Goal: Task Accomplishment & Management: Use online tool/utility

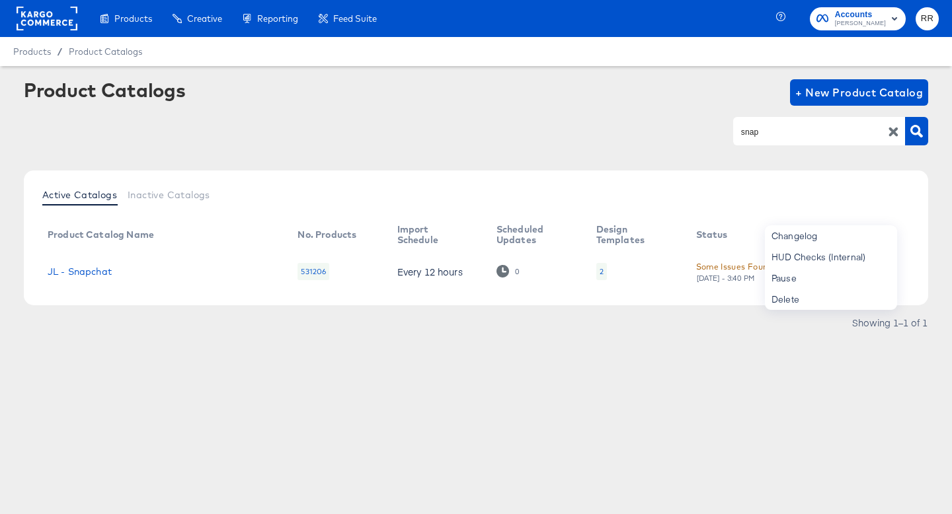
click at [760, 133] on input "snap" at bounding box center [808, 131] width 141 height 15
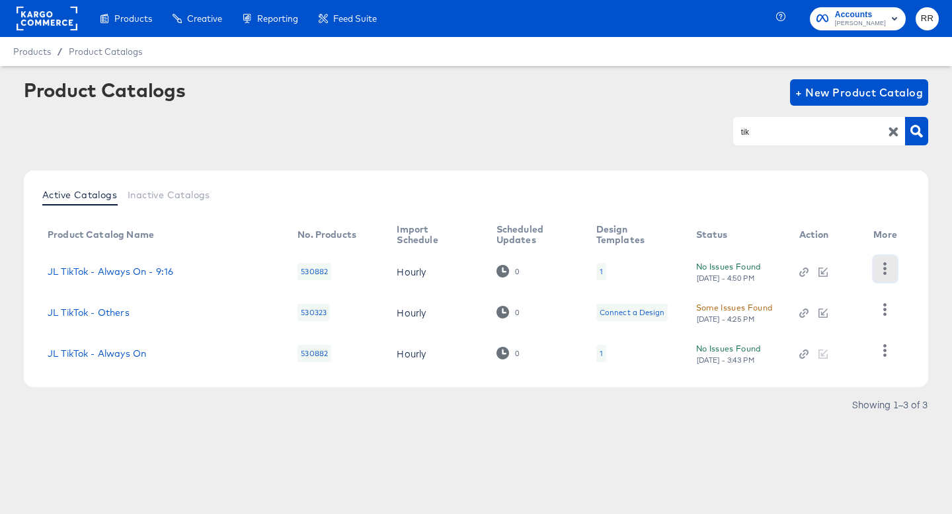
click at [889, 263] on icon "button" at bounding box center [885, 268] width 13 height 13
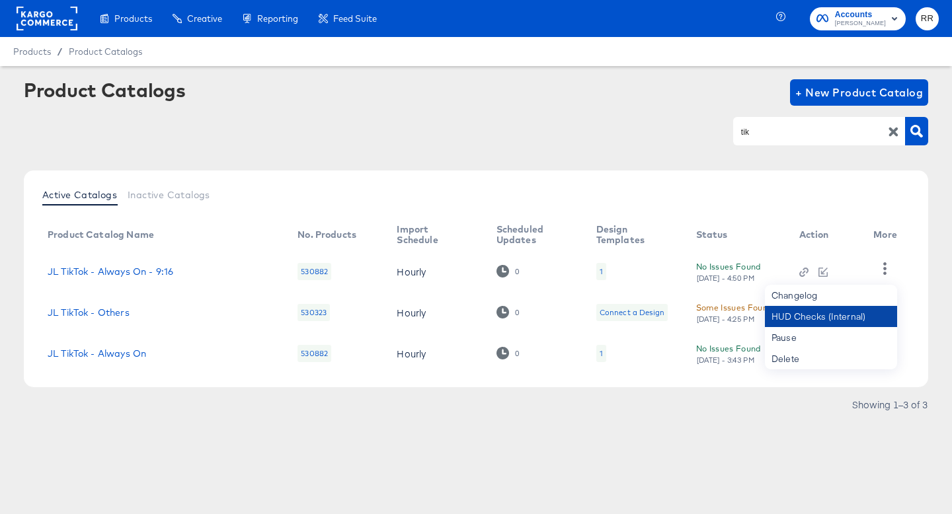
click at [851, 312] on div "HUD Checks (Internal)" at bounding box center [831, 316] width 132 height 21
click at [758, 130] on input "tik" at bounding box center [808, 131] width 141 height 15
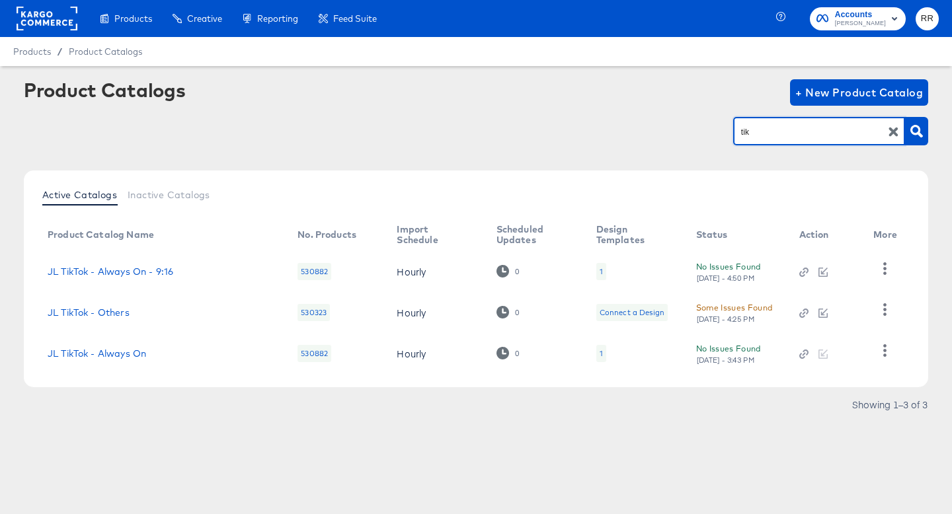
click at [758, 130] on input "tik" at bounding box center [808, 131] width 141 height 15
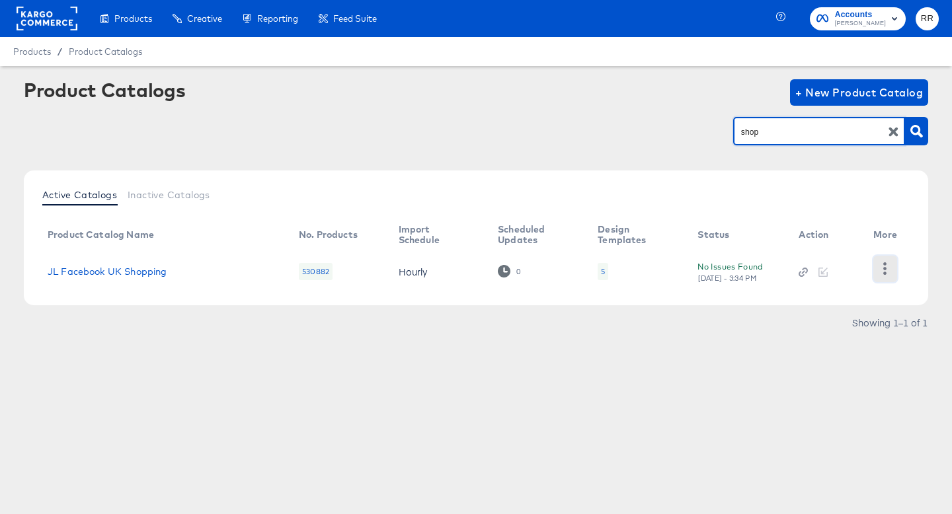
click at [884, 268] on icon "button" at bounding box center [885, 268] width 3 height 13
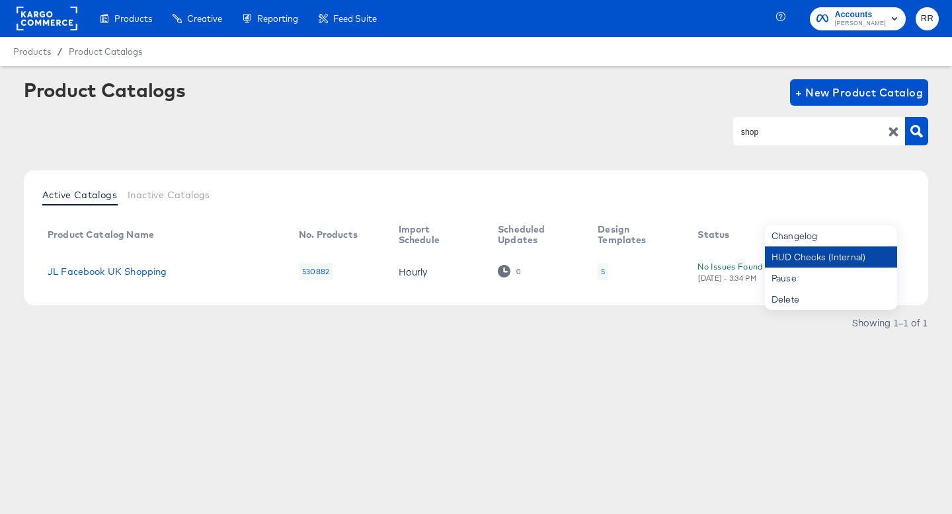
click at [855, 258] on div "HUD Checks (Internal)" at bounding box center [831, 257] width 132 height 21
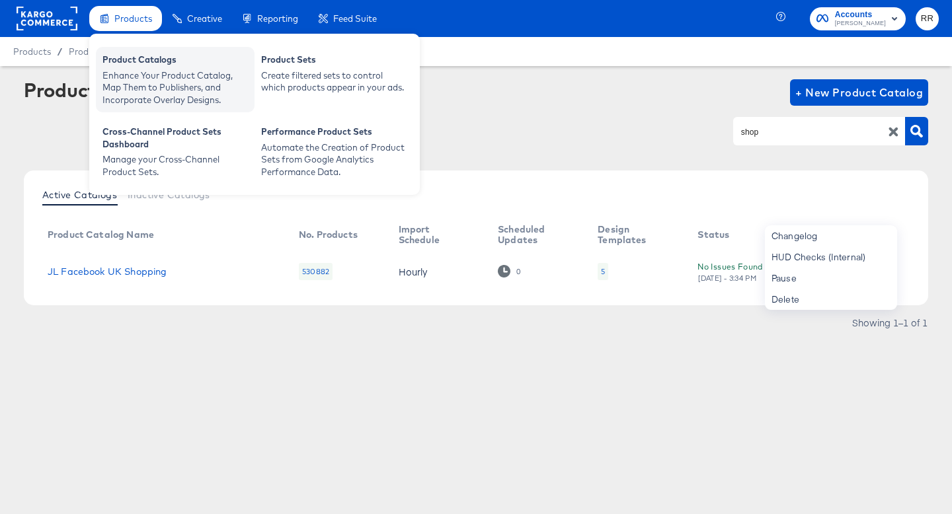
click at [124, 67] on div "Product Catalogs" at bounding box center [174, 62] width 145 height 16
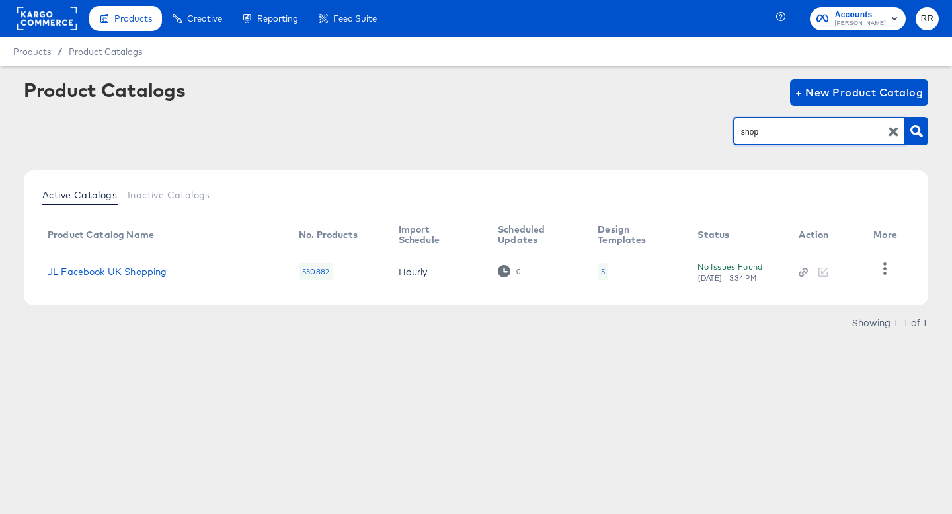
click at [753, 136] on input "shop" at bounding box center [808, 131] width 141 height 15
click at [882, 272] on icon "button" at bounding box center [885, 268] width 13 height 13
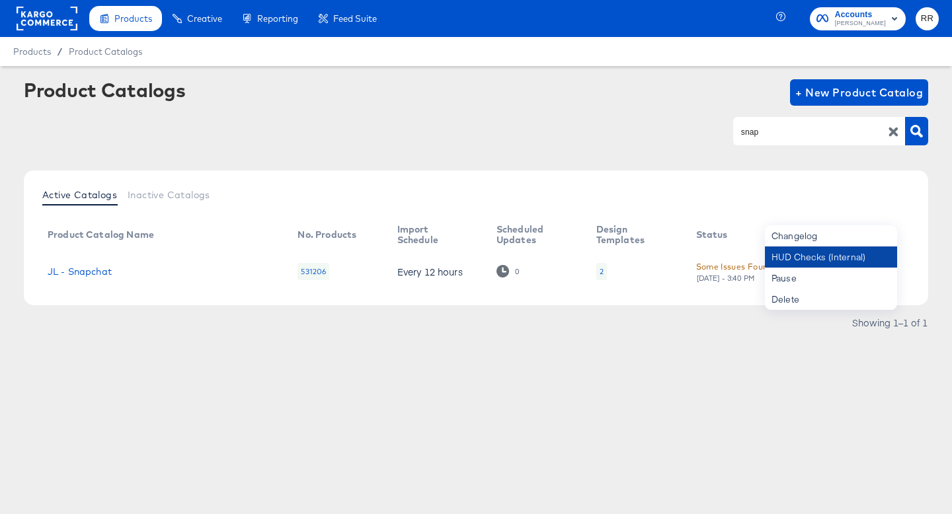
click at [870, 256] on div "HUD Checks (Internal)" at bounding box center [831, 257] width 132 height 21
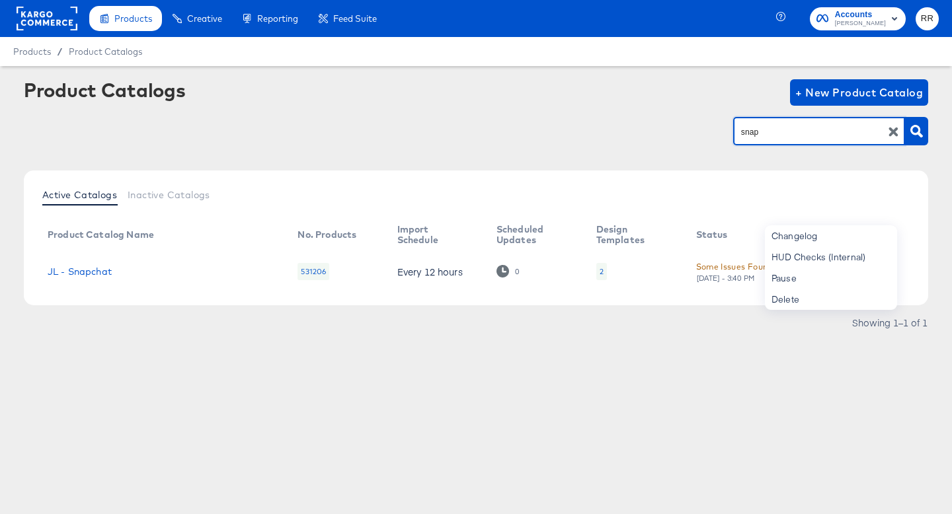
click at [820, 126] on input "snap" at bounding box center [808, 131] width 141 height 15
type input "pint"
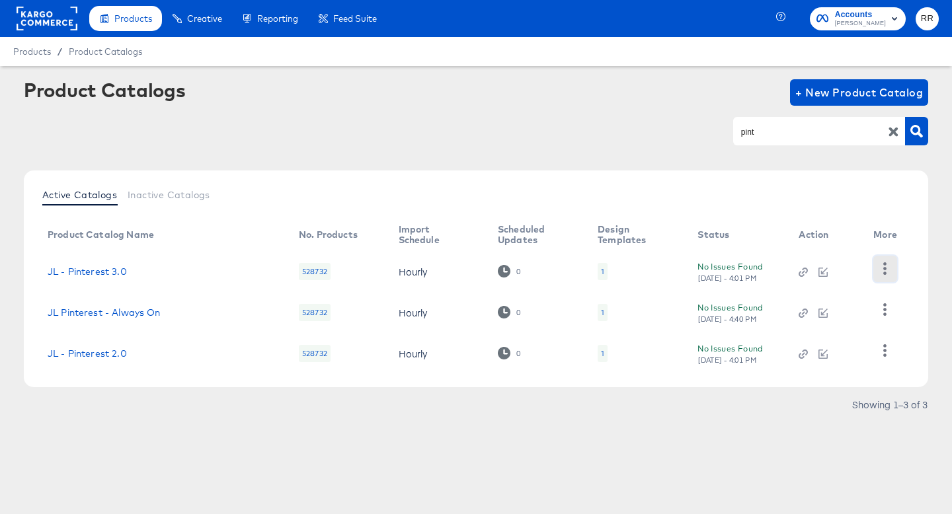
click at [888, 269] on icon "button" at bounding box center [885, 268] width 13 height 13
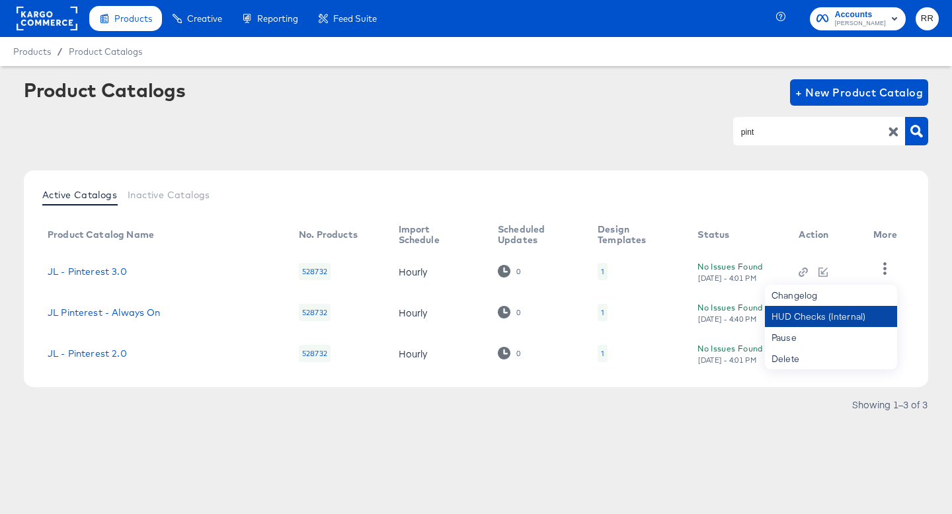
click at [853, 313] on div "HUD Checks (Internal)" at bounding box center [831, 316] width 132 height 21
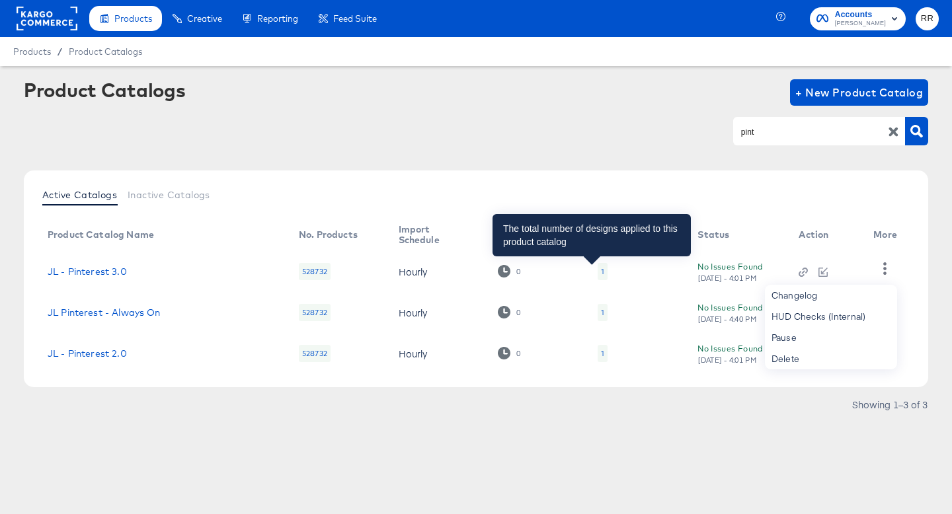
click at [601, 270] on div "1" at bounding box center [602, 271] width 3 height 11
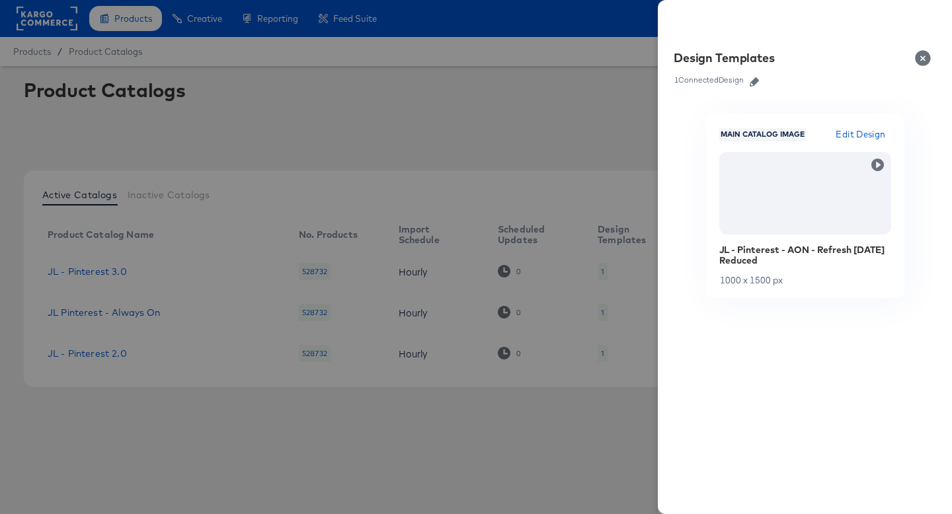
click at [927, 56] on button "Close" at bounding box center [925, 58] width 37 height 37
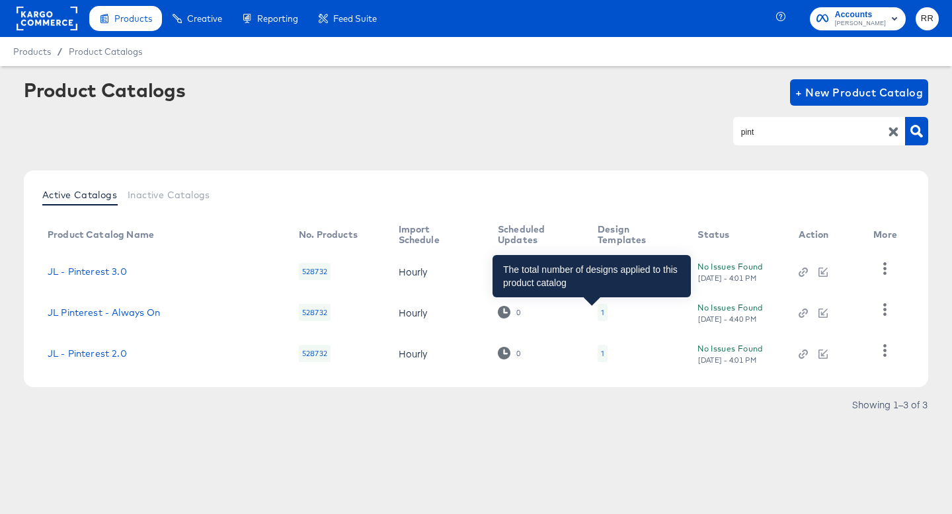
click at [601, 311] on div "1" at bounding box center [602, 312] width 3 height 11
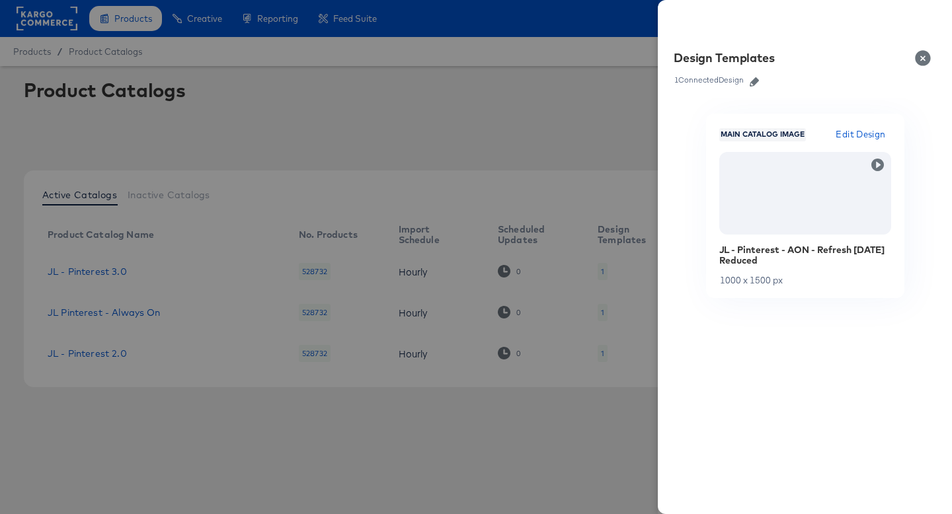
click at [925, 57] on button "Close" at bounding box center [925, 58] width 37 height 37
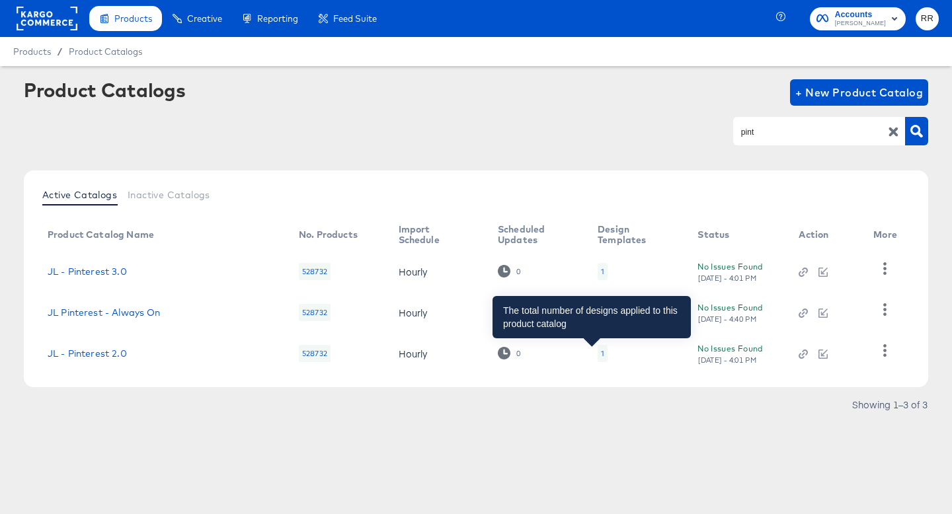
click at [601, 352] on div "1" at bounding box center [602, 353] width 3 height 11
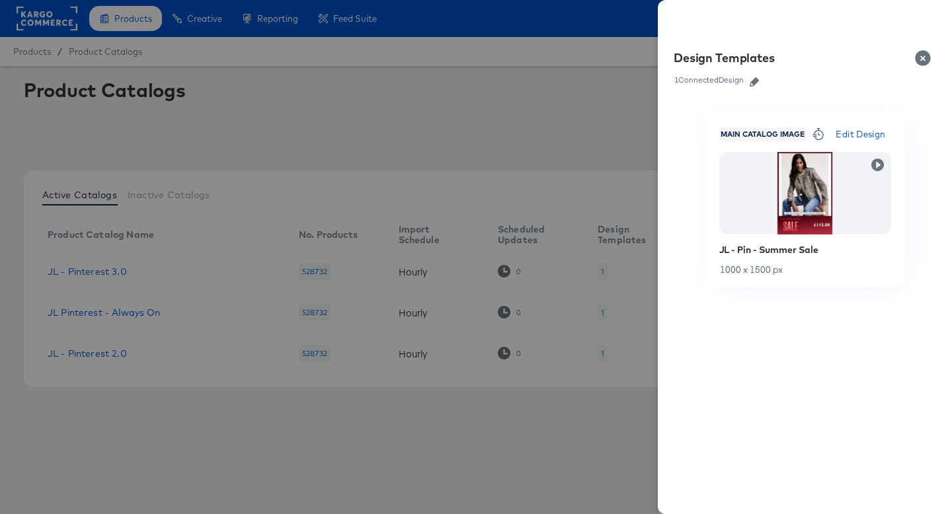
click at [924, 58] on button "Close" at bounding box center [925, 58] width 37 height 37
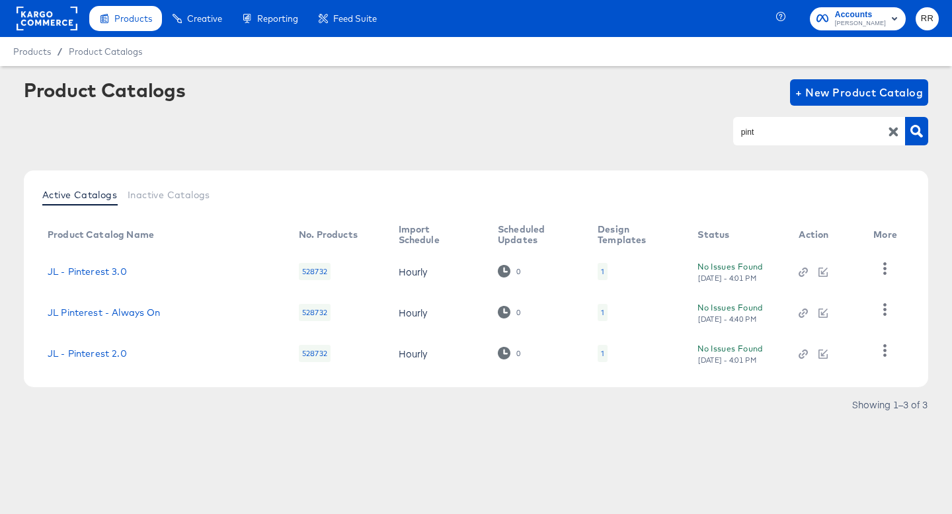
click at [598, 358] on div "1" at bounding box center [603, 353] width 10 height 17
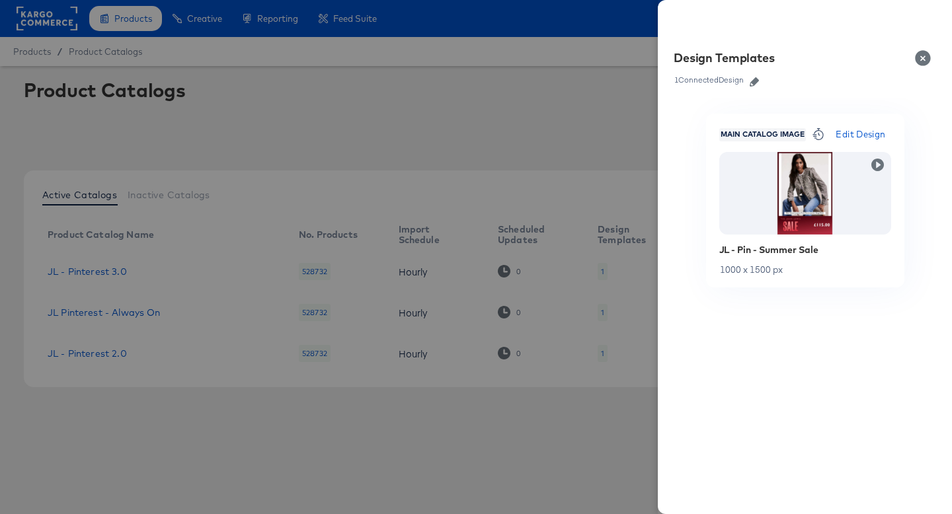
click at [851, 134] on span "Edit Design" at bounding box center [861, 134] width 50 height 15
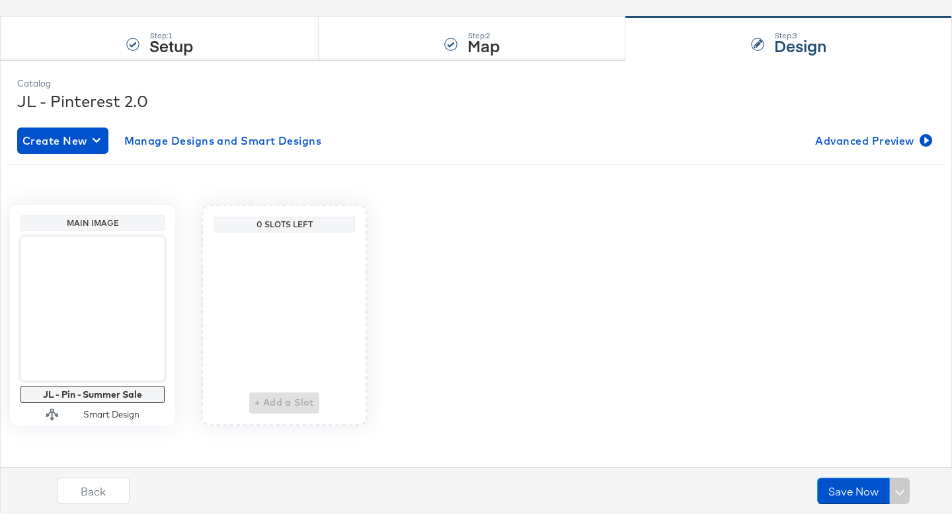
scroll to position [116, 0]
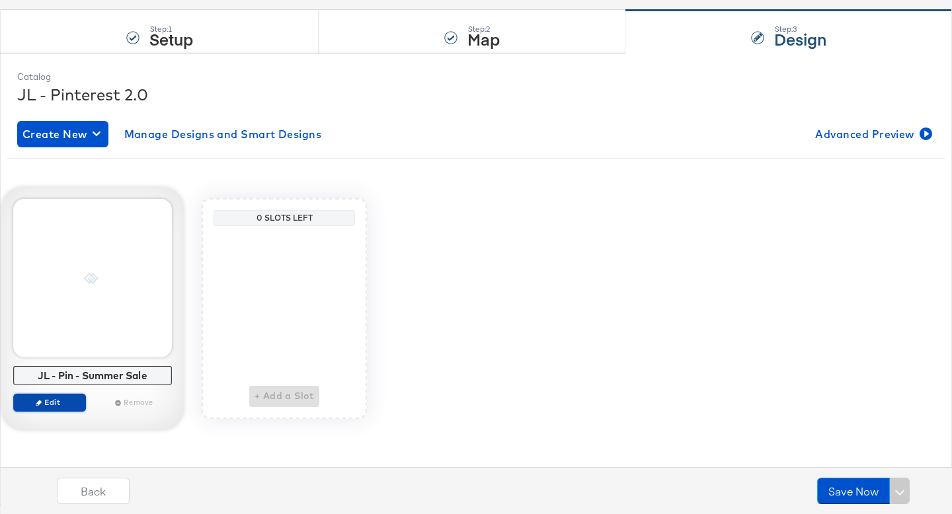
click at [43, 405] on span "Edit" at bounding box center [49, 402] width 61 height 10
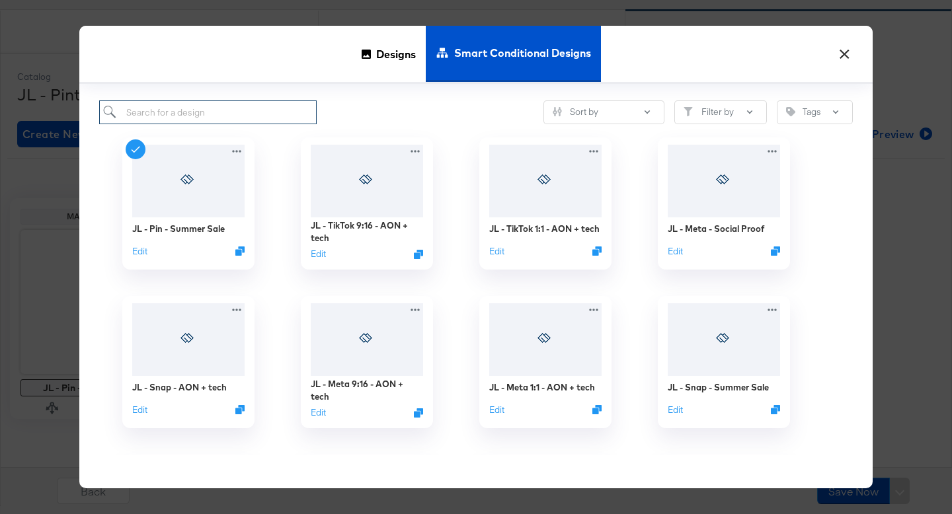
click at [175, 109] on input "search" at bounding box center [207, 112] width 217 height 24
type input "pin"
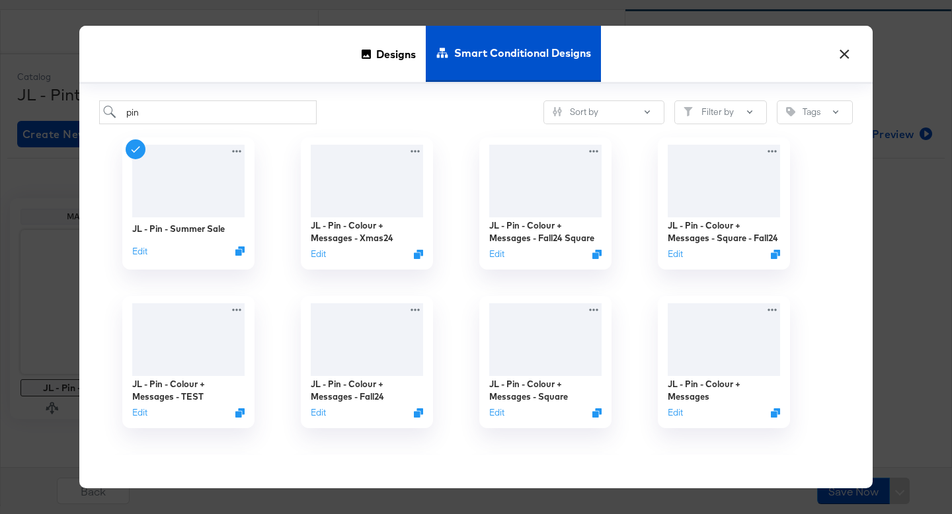
click at [843, 56] on button "×" at bounding box center [844, 51] width 24 height 24
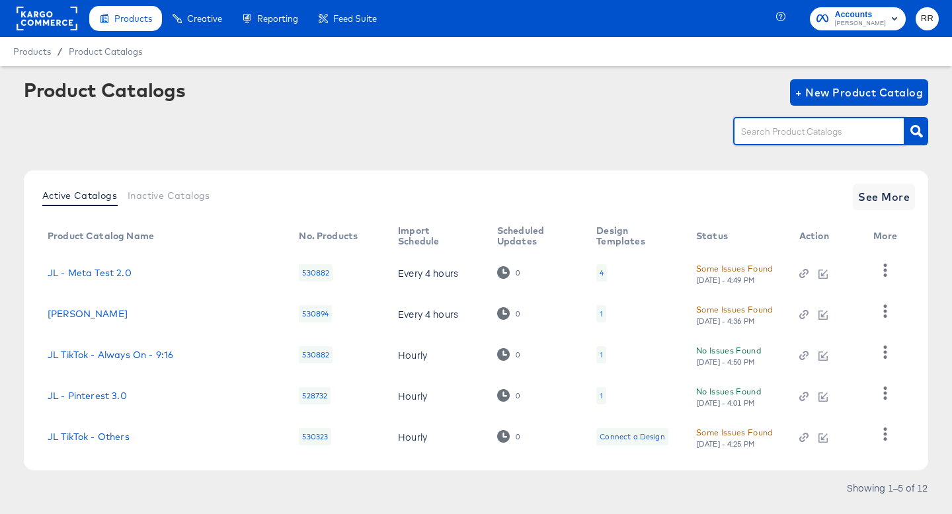
click at [811, 134] on input "text" at bounding box center [808, 131] width 141 height 15
type input "pin"
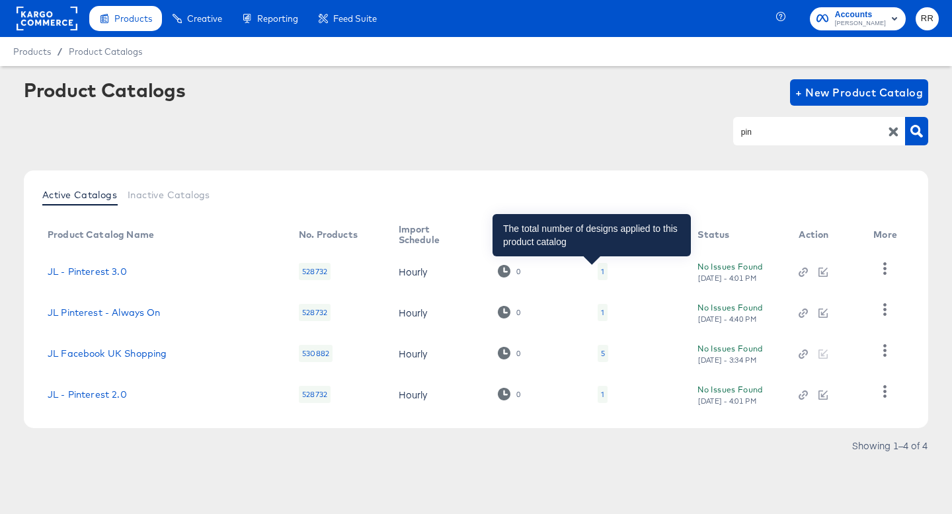
click at [601, 268] on div "1" at bounding box center [602, 271] width 3 height 11
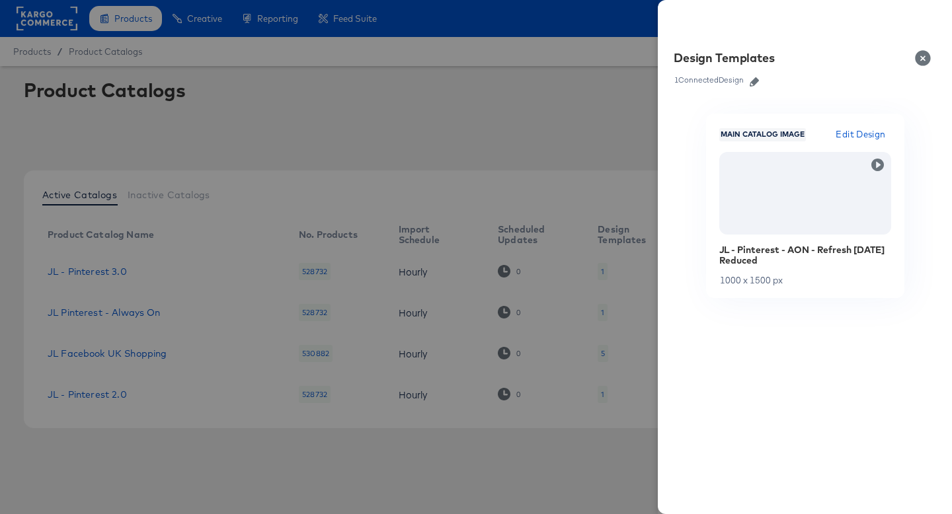
drag, startPoint x: 822, startPoint y: 262, endPoint x: 717, endPoint y: 247, distance: 105.6
click at [717, 247] on div "Main Catalog Image Edit Design JL - Pinterest - AON - Refresh September 25 Redu…" at bounding box center [805, 206] width 198 height 184
copy div "JL - Pinterest - AON - Refresh September 25 Reduced"
click at [921, 58] on button "Close" at bounding box center [925, 58] width 37 height 37
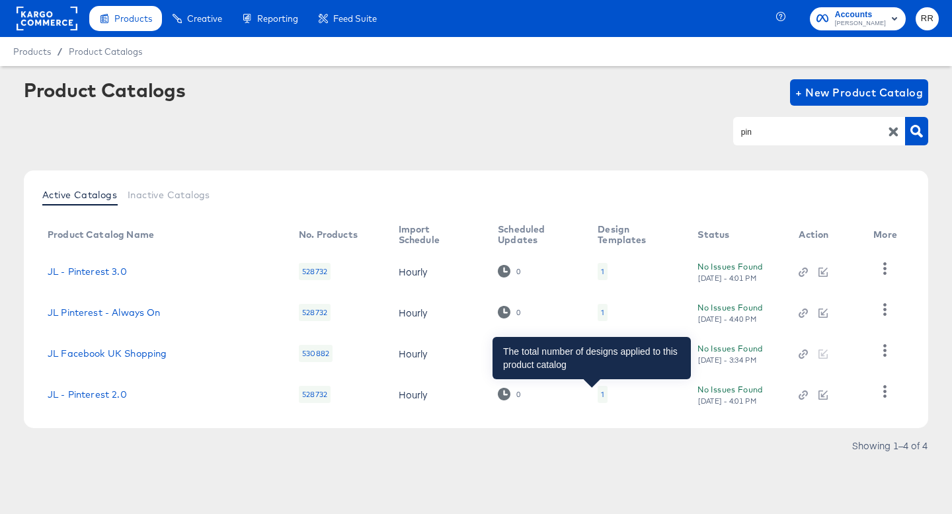
click at [601, 391] on div "1" at bounding box center [602, 394] width 3 height 11
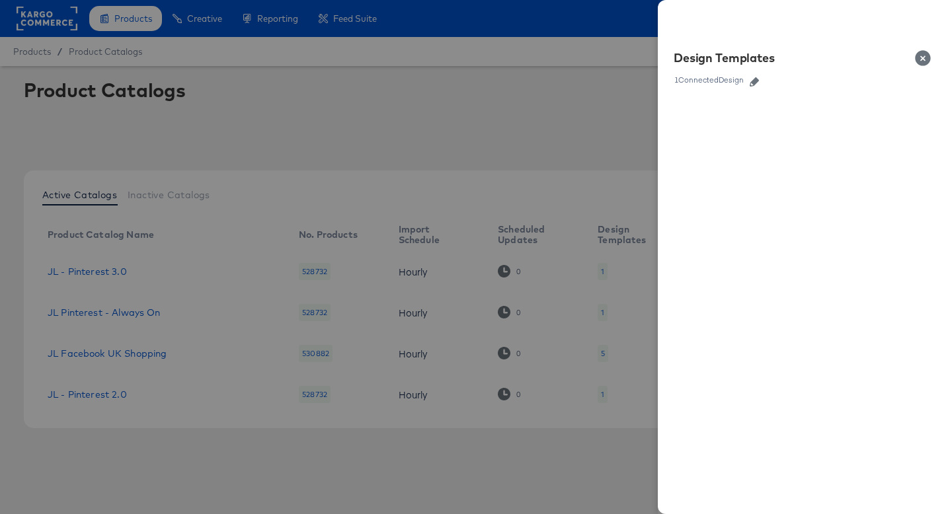
click at [754, 86] on icon "button" at bounding box center [754, 81] width 9 height 9
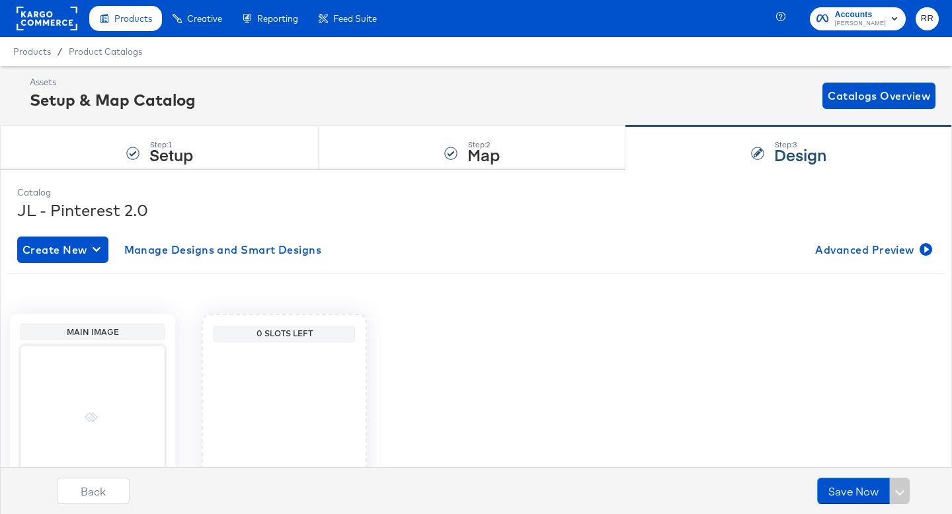
scroll to position [116, 0]
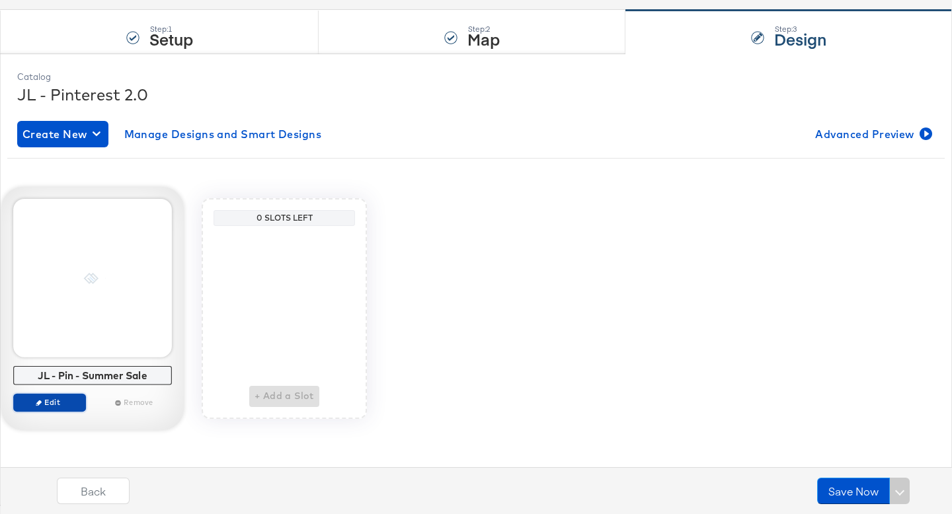
click at [56, 398] on span "Edit" at bounding box center [49, 402] width 61 height 10
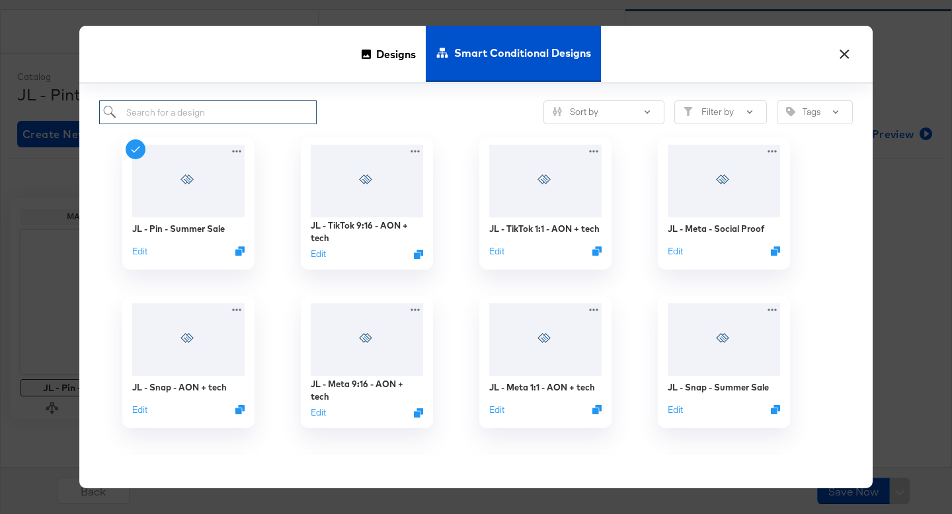
click at [222, 112] on input "search" at bounding box center [207, 112] width 217 height 24
paste input "JL - Pinterest - AON - Refresh September 25 Reduced"
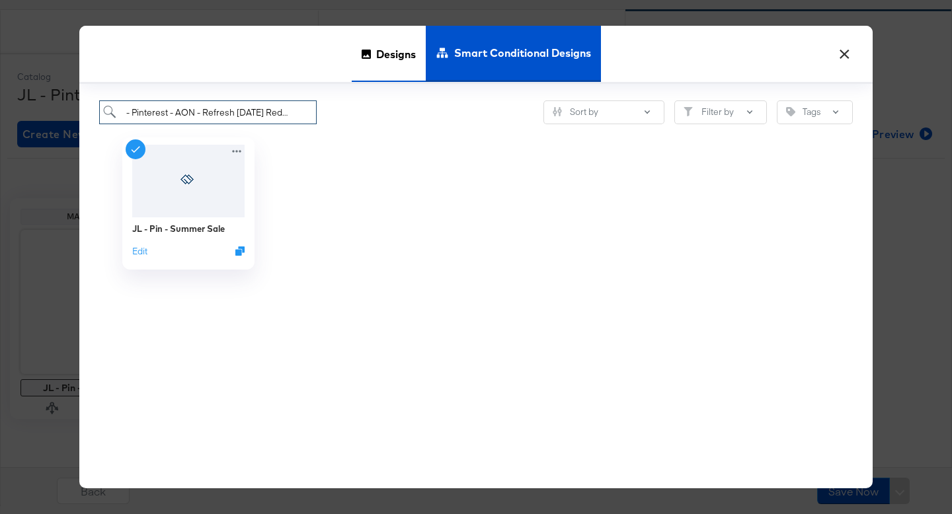
type input "JL - Pinterest - AON - Refresh September 25 Reduced"
click at [386, 43] on span "Designs" at bounding box center [396, 53] width 40 height 58
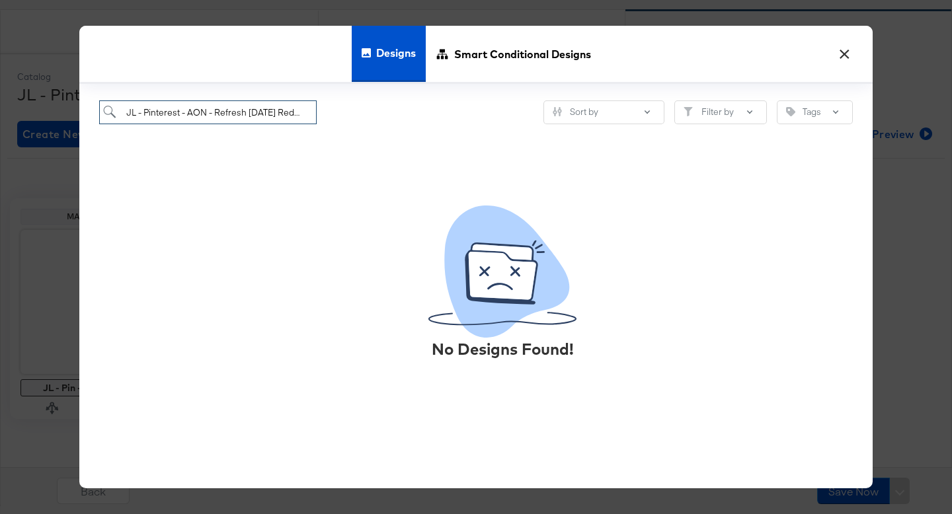
click at [233, 119] on input "JL - Pinterest - AON - Refresh September 25 Reduced" at bounding box center [207, 112] width 217 height 24
paste input "JL - Pinterest - AON - Refresh September 25 Reduced"
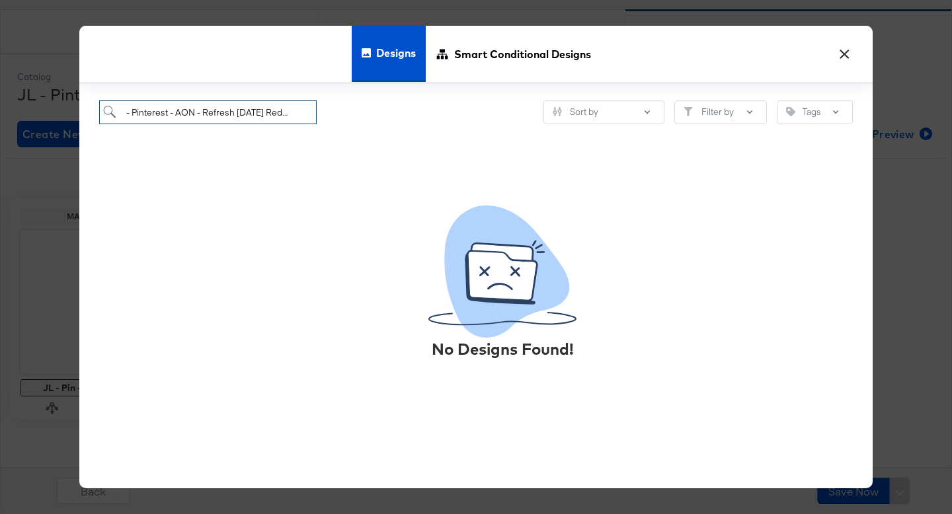
drag, startPoint x: 303, startPoint y: 112, endPoint x: 180, endPoint y: 113, distance: 123.0
click at [180, 113] on input "JL - Pinterest - AON - Refresh September 25 Reduced" at bounding box center [207, 112] width 217 height 24
type input "JL - Pinterest"
click at [845, 56] on button "×" at bounding box center [844, 51] width 24 height 24
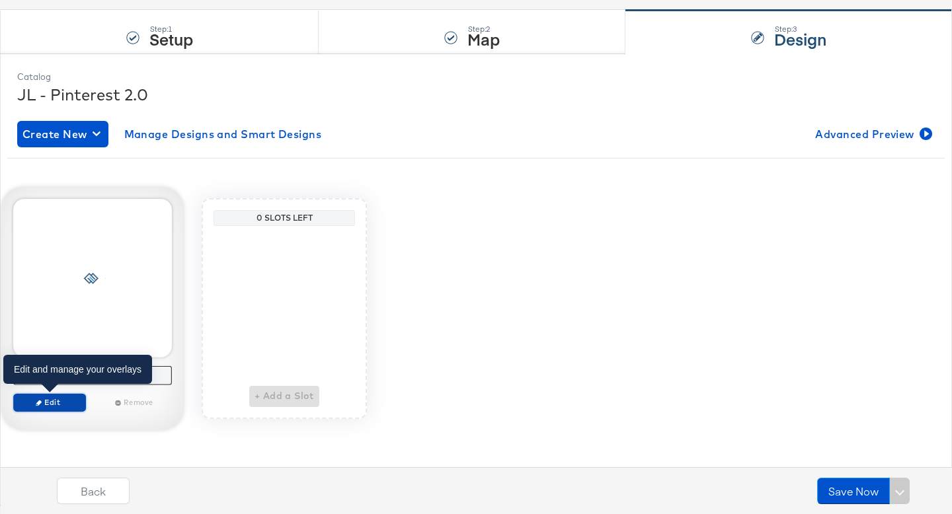
click at [42, 405] on span "Edit" at bounding box center [49, 402] width 61 height 10
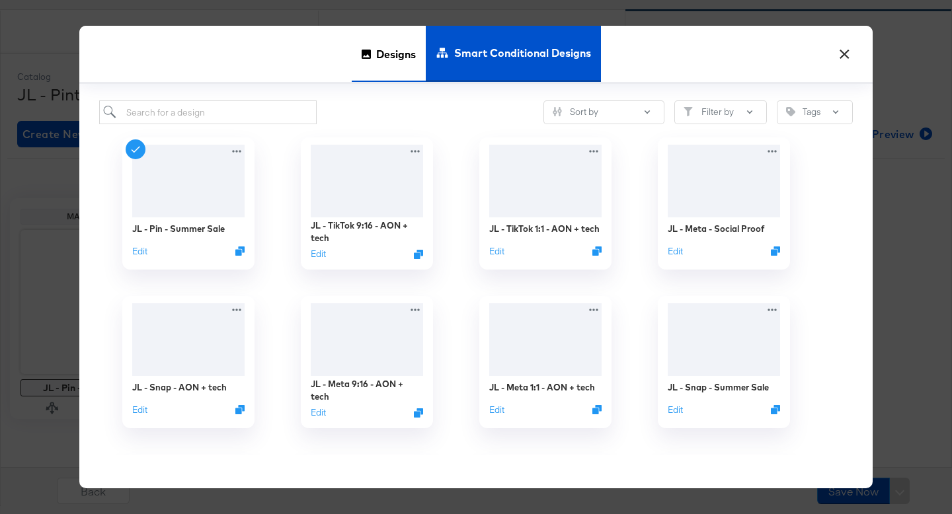
click at [381, 54] on span "Designs" at bounding box center [396, 53] width 40 height 58
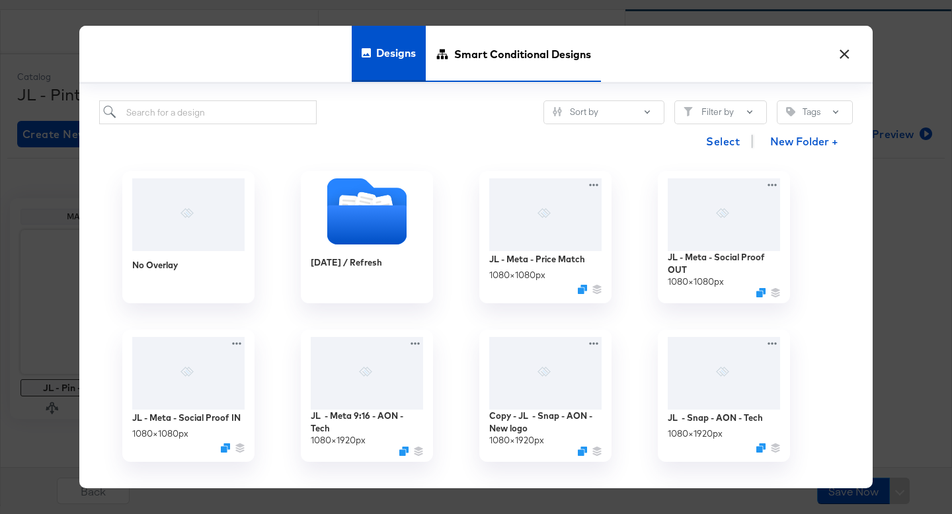
click at [479, 54] on span "Smart Conditional Designs" at bounding box center [522, 53] width 137 height 58
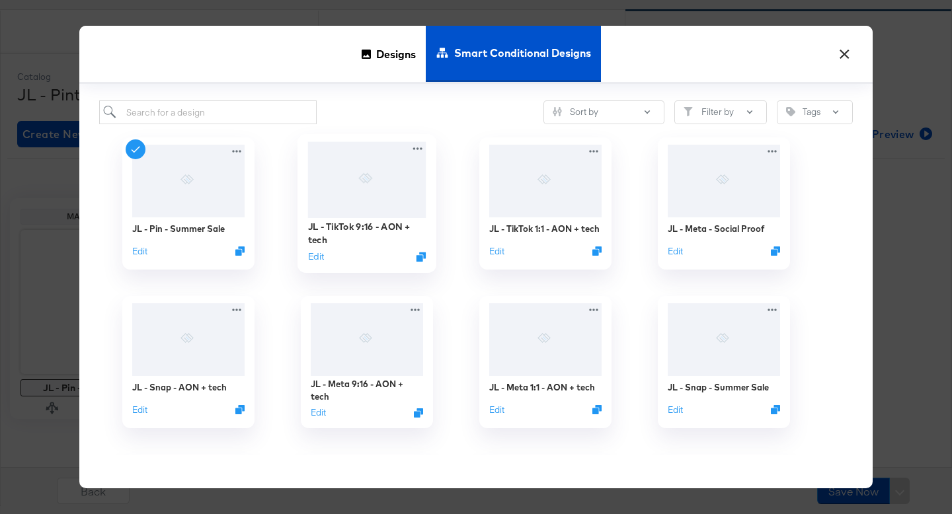
drag, startPoint x: 389, startPoint y: 55, endPoint x: 402, endPoint y: 206, distance: 152.0
click at [402, 206] on div "× Designs Smart Conditional Designs Sort by Filter by Tags JL - Pin - Summer Sa…" at bounding box center [475, 257] width 793 height 463
click at [393, 56] on span "Designs" at bounding box center [396, 53] width 40 height 58
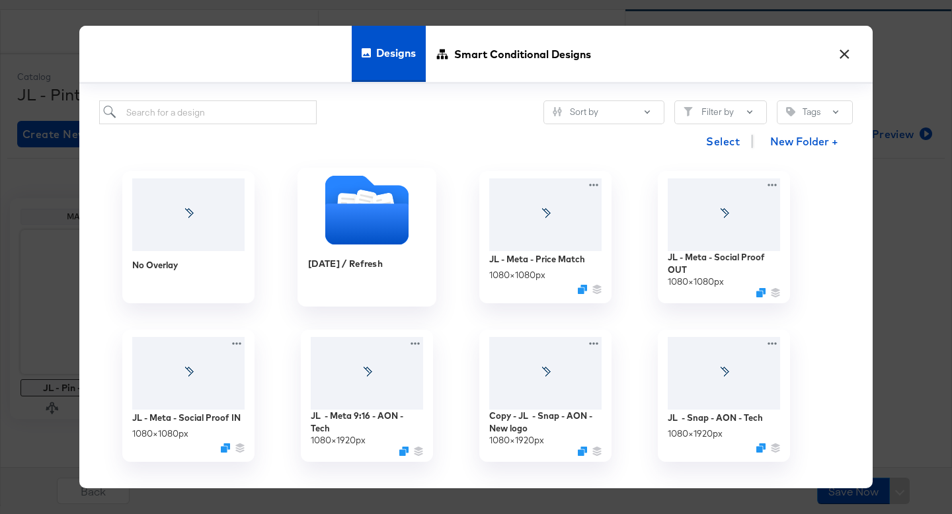
click at [379, 220] on icon "Folder" at bounding box center [366, 224] width 83 height 41
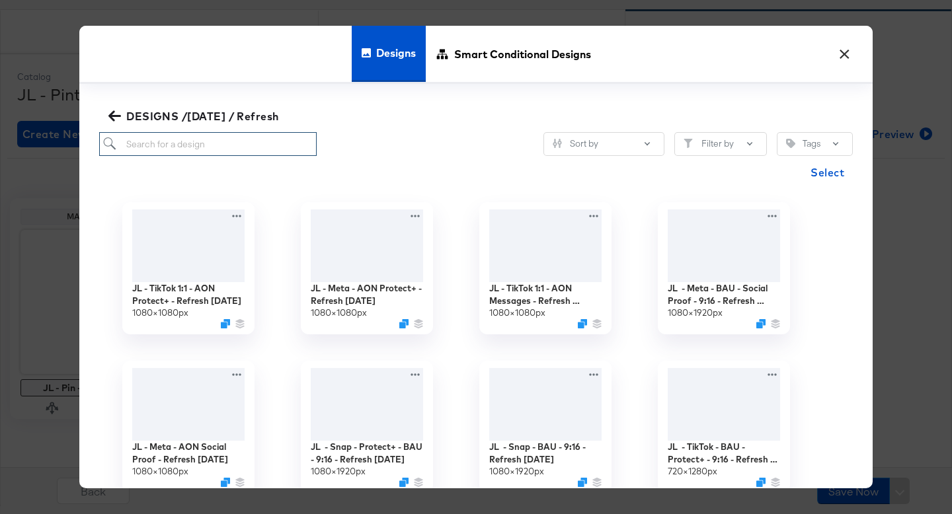
click at [200, 141] on input "search" at bounding box center [207, 144] width 217 height 24
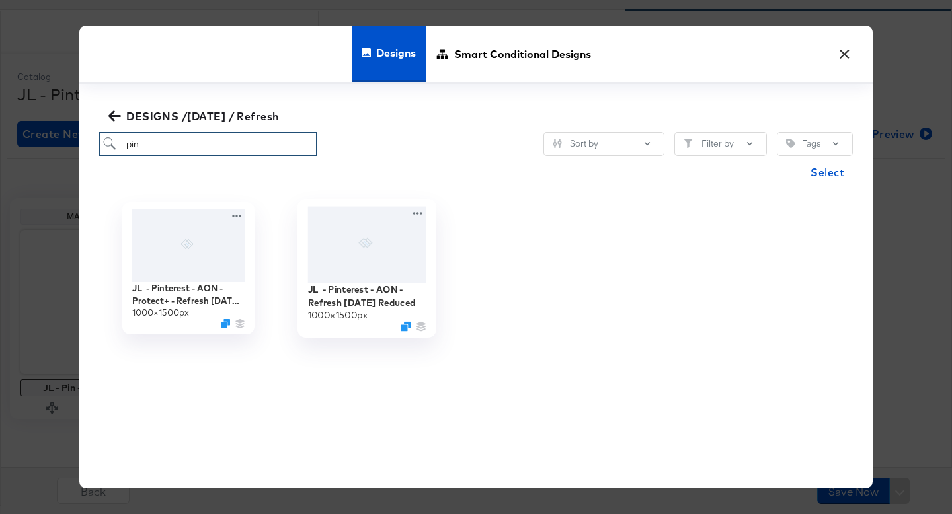
type input "pin"
click at [341, 261] on div at bounding box center [367, 245] width 118 height 76
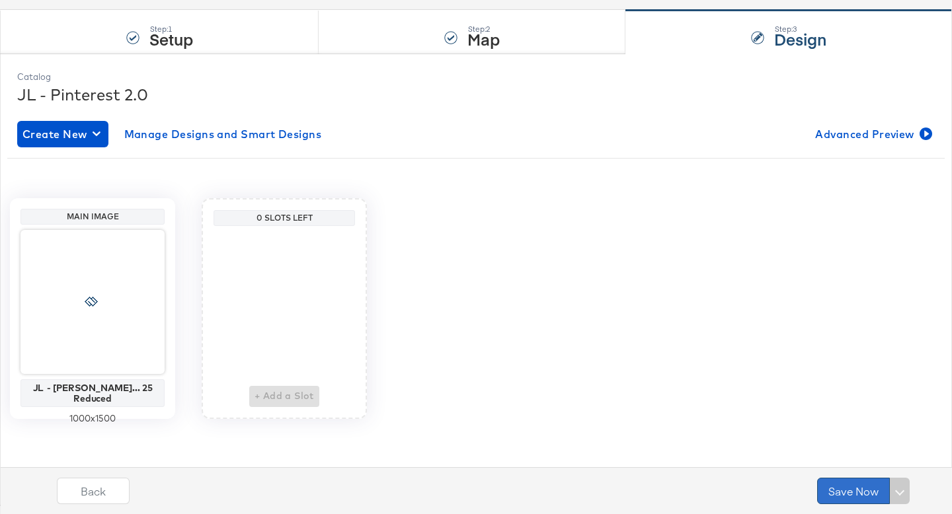
click at [855, 495] on button "Save Now" at bounding box center [853, 491] width 73 height 26
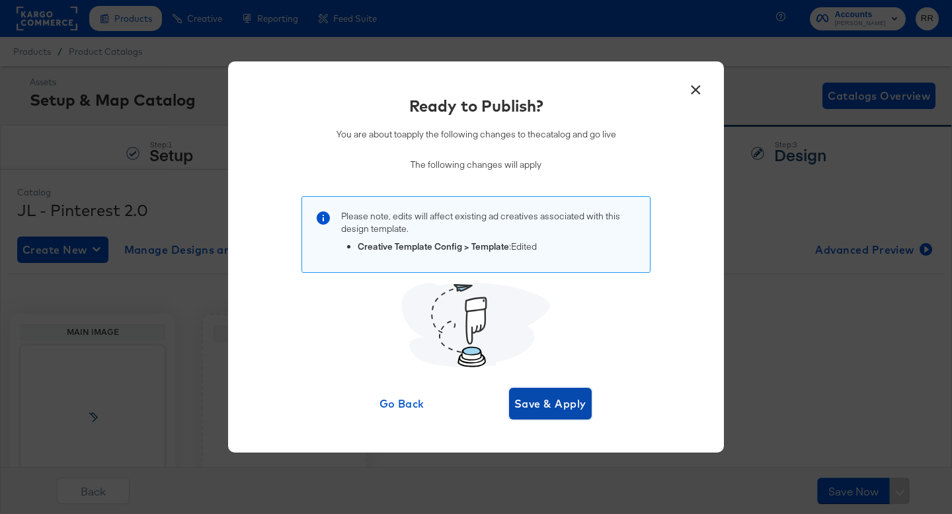
click at [553, 394] on button "Save & Apply" at bounding box center [550, 404] width 83 height 32
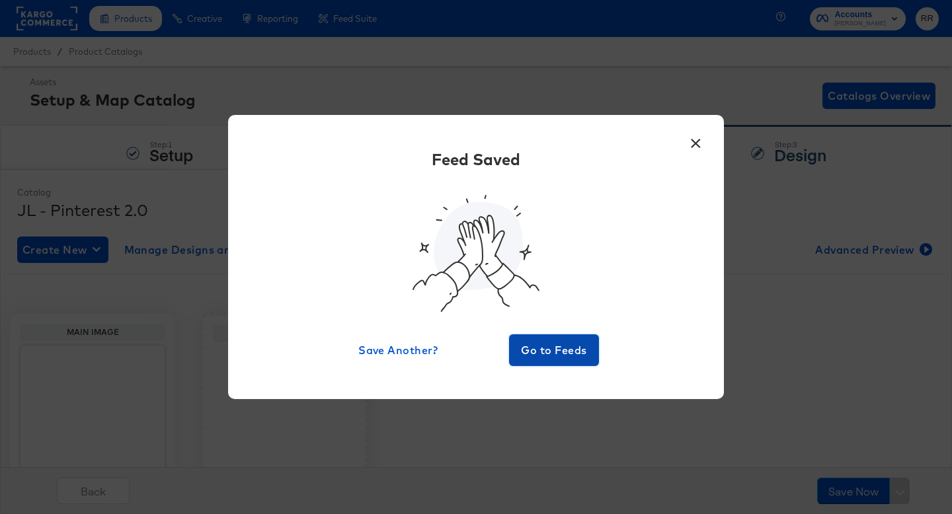
click at [543, 354] on span "Go to Feeds" at bounding box center [553, 350] width 79 height 19
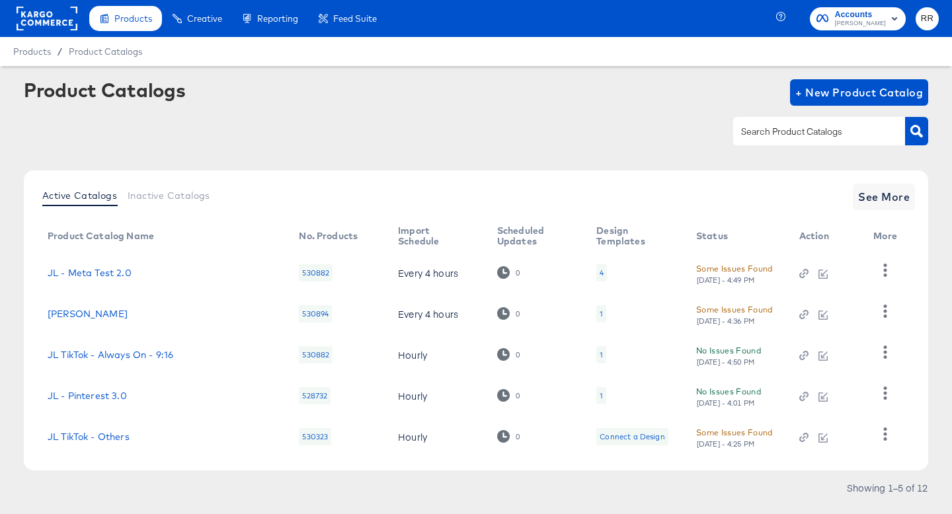
click at [760, 132] on input "text" at bounding box center [808, 131] width 141 height 15
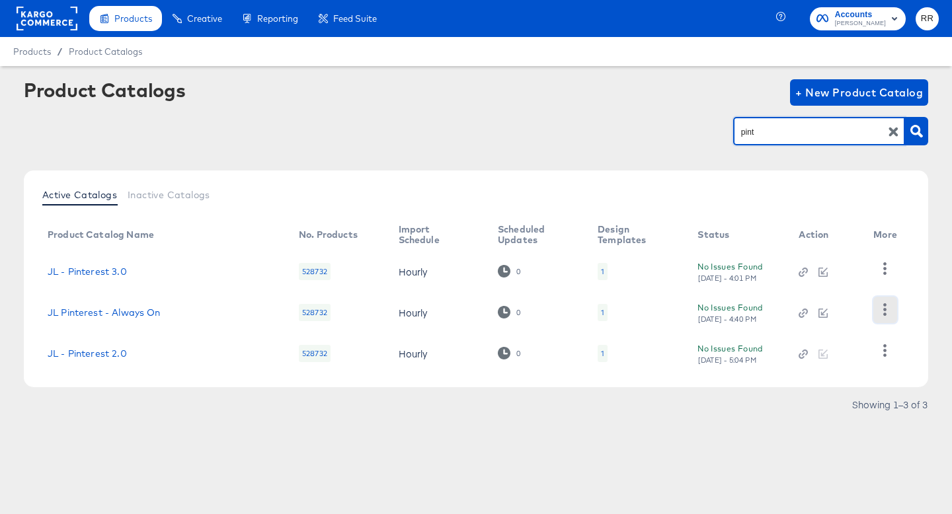
click at [884, 305] on icon "button" at bounding box center [885, 309] width 3 height 13
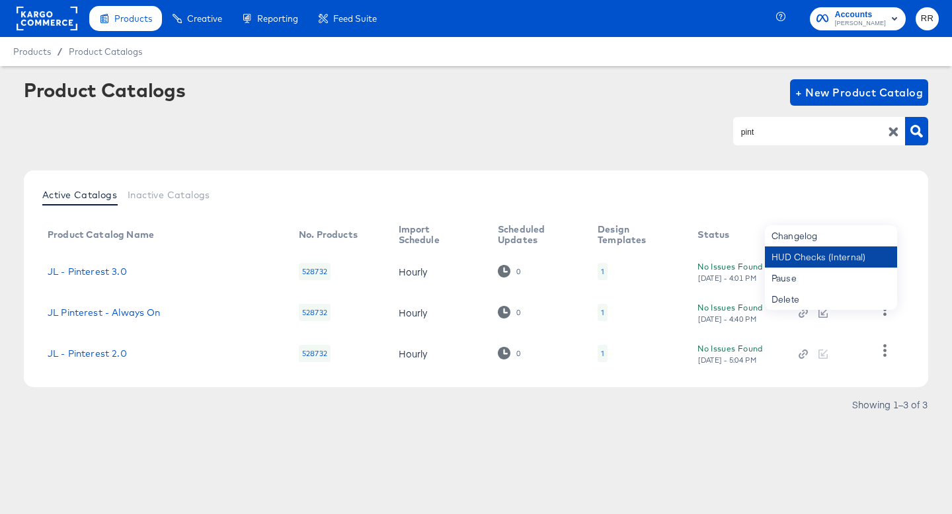
click at [866, 249] on div "HUD Checks (Internal)" at bounding box center [831, 257] width 132 height 21
click at [800, 134] on input "pint" at bounding box center [808, 131] width 141 height 15
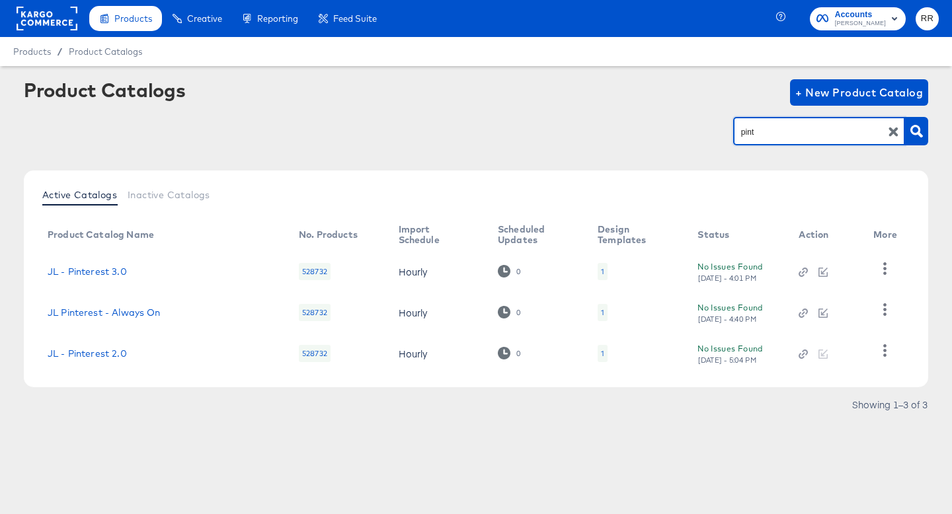
click at [800, 134] on input "pint" at bounding box center [808, 131] width 141 height 15
type input "SHOP"
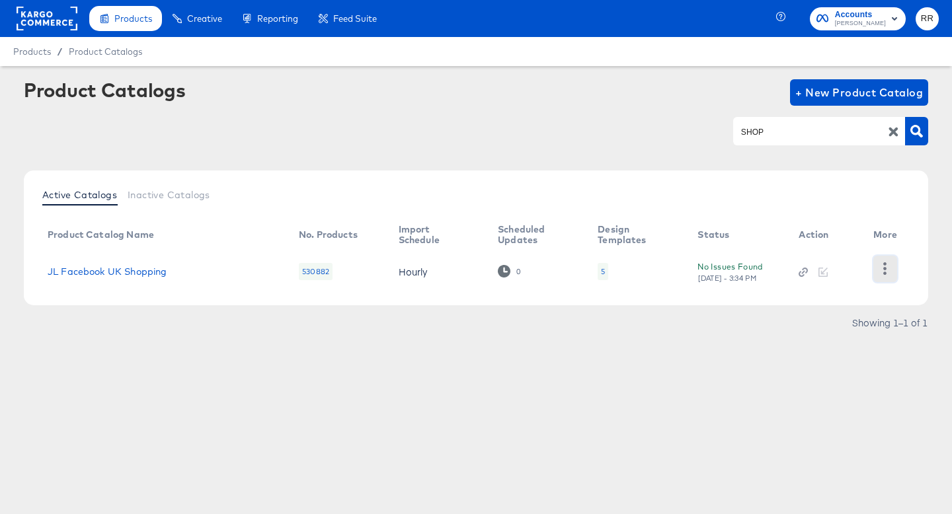
click at [885, 272] on icon "button" at bounding box center [885, 268] width 3 height 13
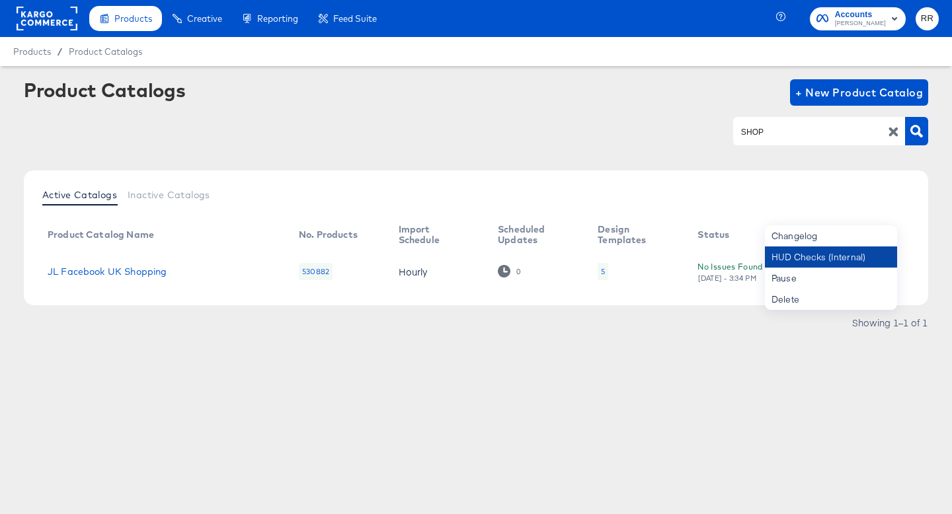
click at [861, 256] on div "HUD Checks (Internal)" at bounding box center [831, 257] width 132 height 21
click at [59, 24] on rect at bounding box center [47, 19] width 61 height 24
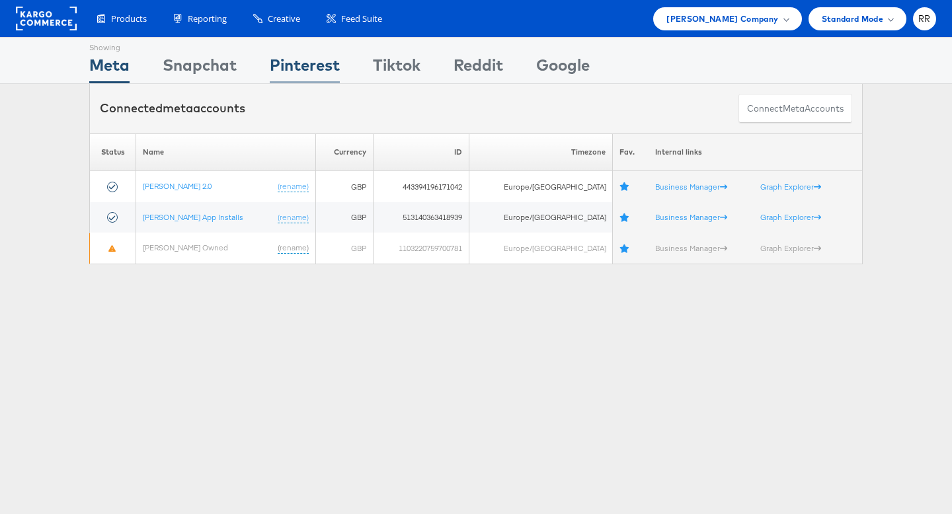
click at [311, 69] on div "Pinterest" at bounding box center [305, 69] width 70 height 30
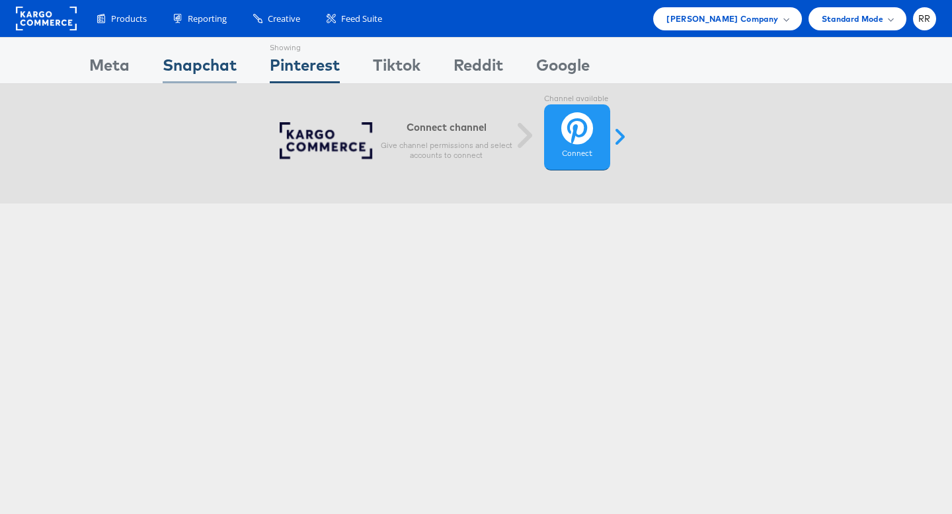
click at [200, 67] on div "Snapchat" at bounding box center [200, 69] width 74 height 30
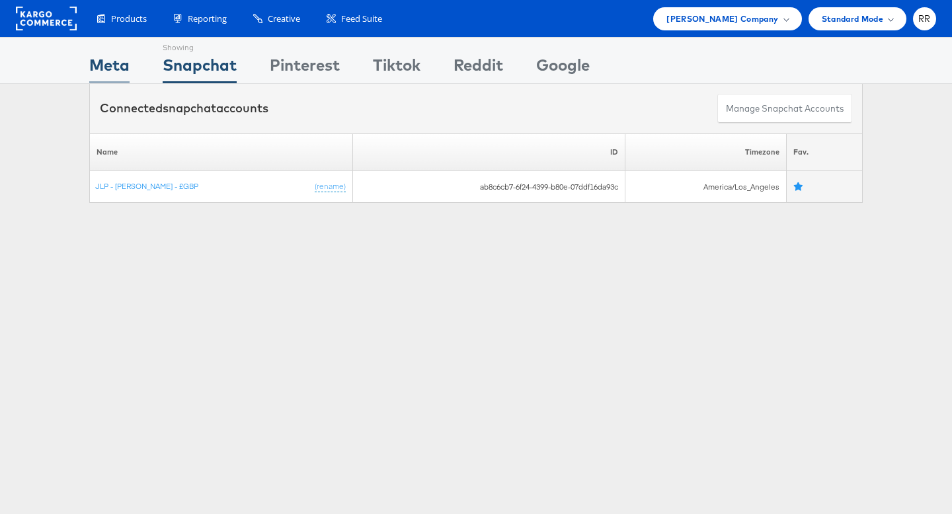
click at [107, 60] on div "Meta" at bounding box center [109, 69] width 40 height 30
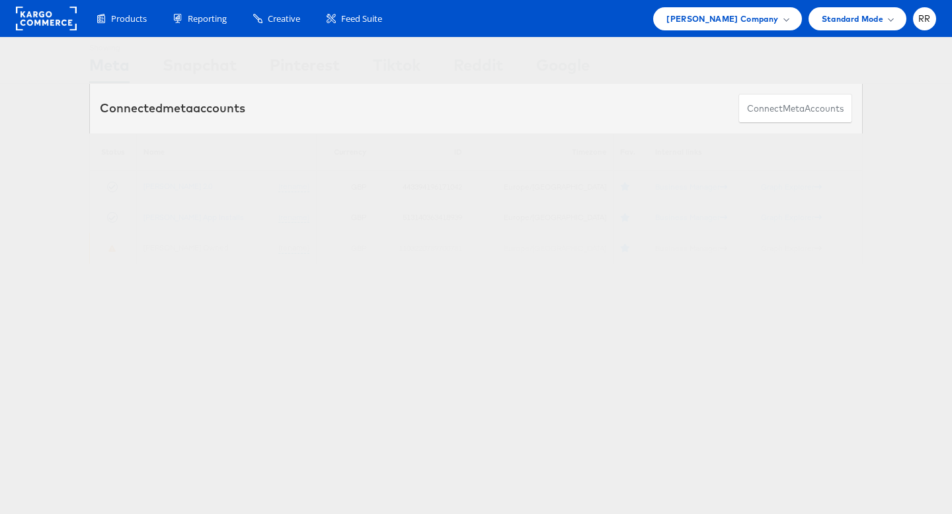
click at [204, 333] on div "Showing Meta Showing [GEOGRAPHIC_DATA] Showing Pinterest Showing Tiktok Showing…" at bounding box center [476, 367] width 952 height 661
